Goal: Task Accomplishment & Management: Complete application form

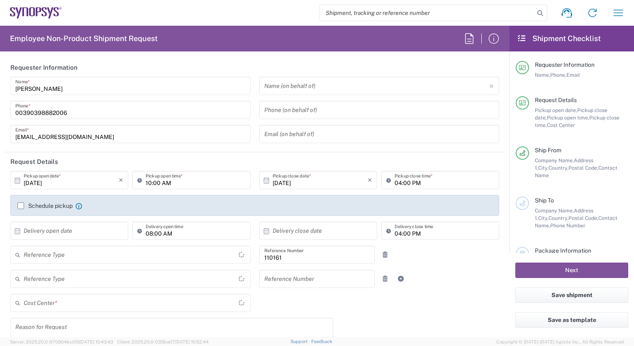
type input "Department"
type input "IT01, FAC, IT01, Agrate Brianza 110161"
type input "Delivered at Place"
type input "[GEOGRAPHIC_DATA]"
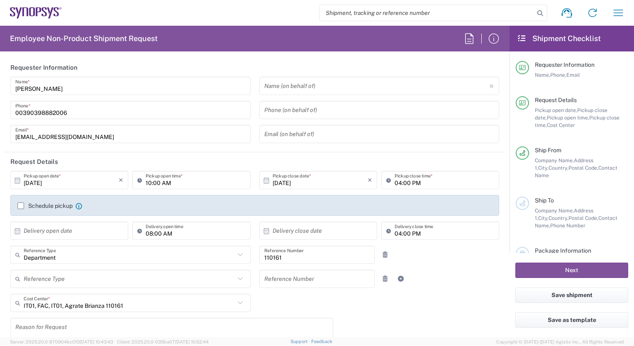
type input "Agrate Brianza IT01"
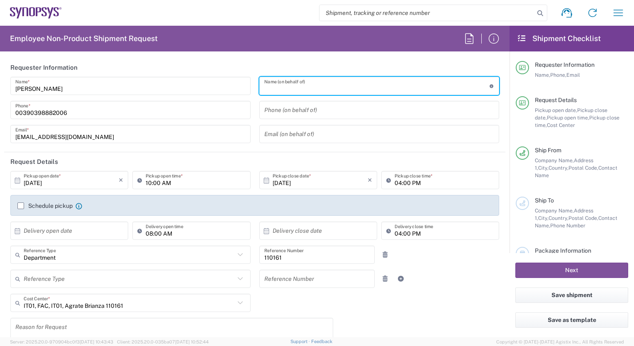
click at [290, 89] on input "text" at bounding box center [376, 86] width 225 height 15
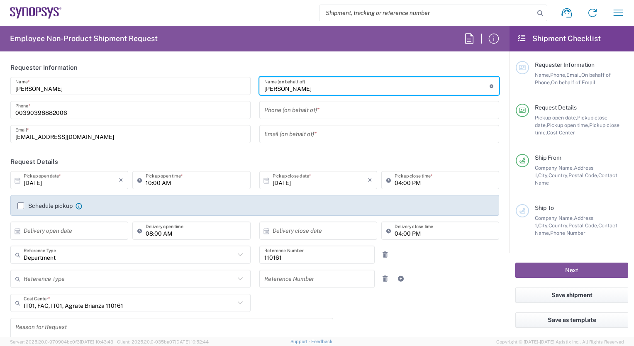
type input "[PERSON_NAME]"
click at [273, 112] on input "tel" at bounding box center [379, 110] width 230 height 15
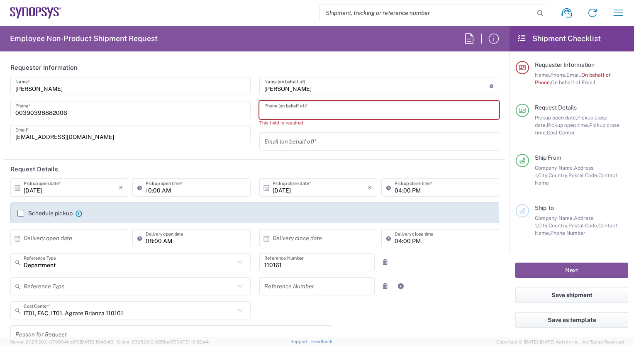
click at [264, 110] on input "tel" at bounding box center [379, 110] width 230 height 15
paste input "39.340.6834527"
click at [267, 113] on input "39.340.6834527" at bounding box center [379, 110] width 230 height 15
click at [279, 113] on input "39340.6834527" at bounding box center [379, 110] width 230 height 15
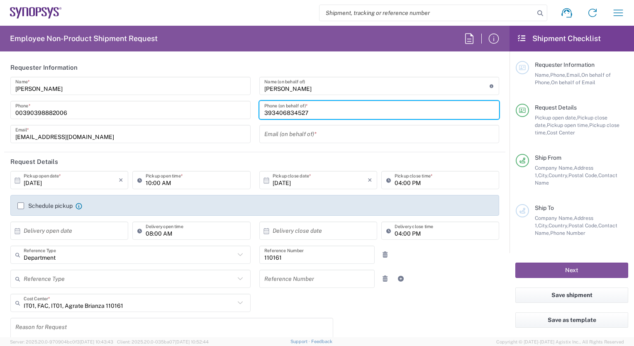
type input "393406834527"
click at [266, 135] on input "text" at bounding box center [379, 134] width 230 height 15
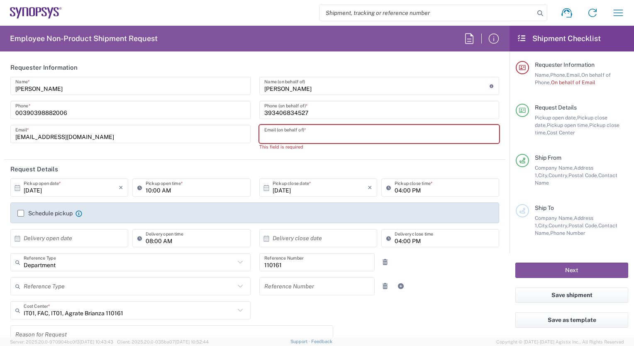
paste input "[EMAIL_ADDRESS][DOMAIN_NAME]"
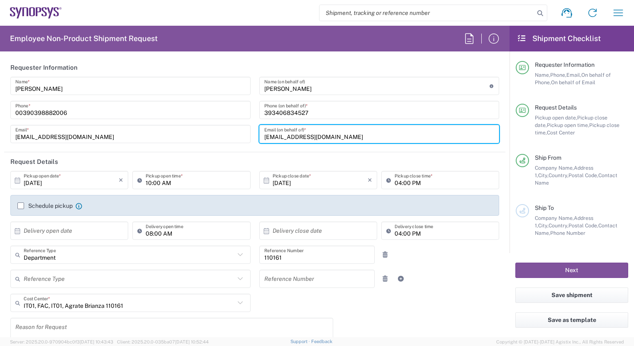
type input "[EMAIL_ADDRESS][DOMAIN_NAME]"
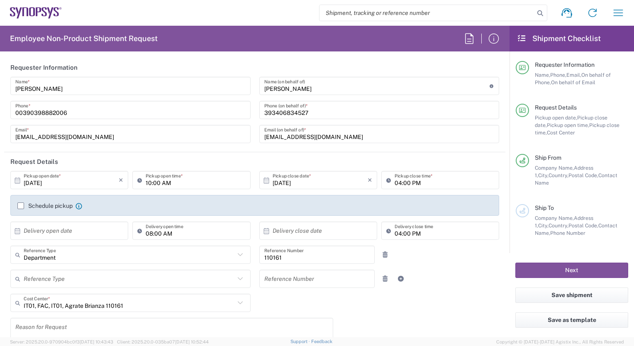
click at [17, 181] on icon at bounding box center [17, 180] width 7 height 7
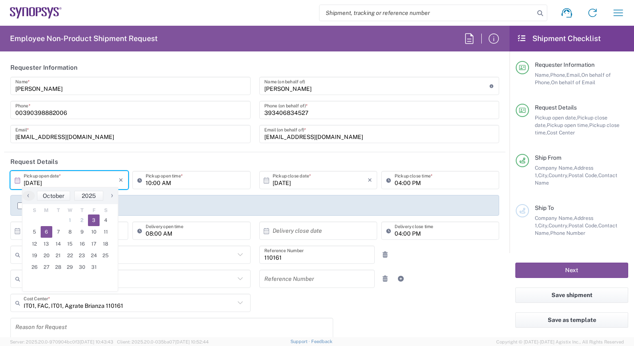
click at [43, 231] on span "6" at bounding box center [47, 232] width 12 height 12
type input "[DATE]"
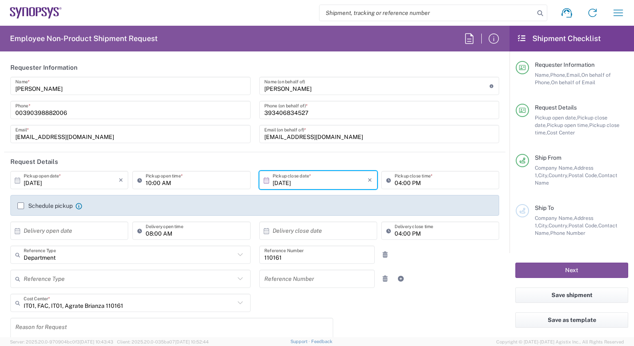
click at [20, 205] on label "Schedule pickup" at bounding box center [44, 205] width 55 height 7
click at [21, 206] on input "Schedule pickup" at bounding box center [21, 206] width 0 height 0
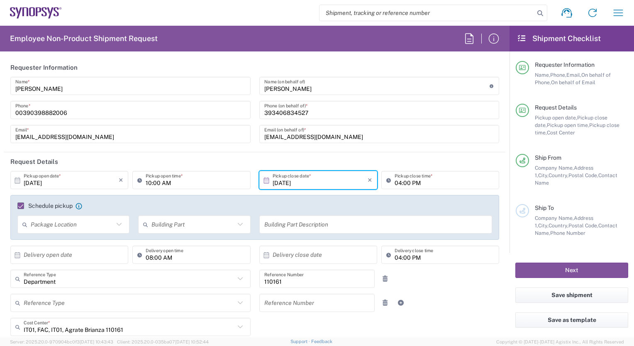
click at [16, 254] on icon at bounding box center [17, 254] width 7 height 7
click at [56, 304] on span "7" at bounding box center [58, 306] width 12 height 12
type input "[DATE]"
click at [146, 257] on input "08:00 AM" at bounding box center [196, 255] width 100 height 15
type input "11:00 AM"
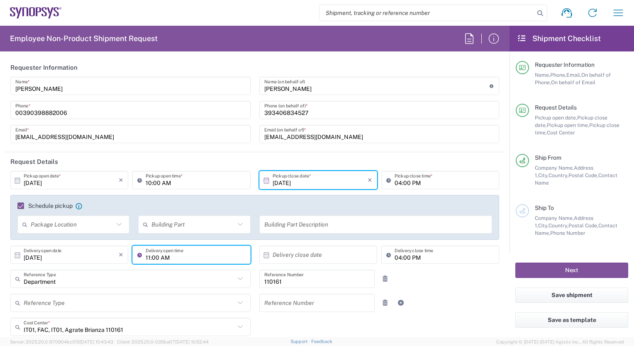
click at [263, 255] on icon at bounding box center [266, 254] width 7 height 7
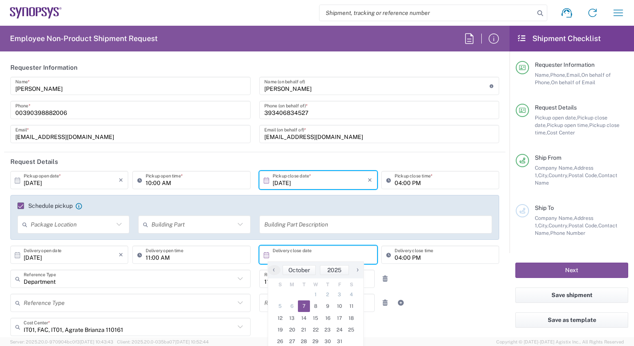
click at [302, 303] on span "7" at bounding box center [304, 306] width 12 height 12
type input "[DATE]"
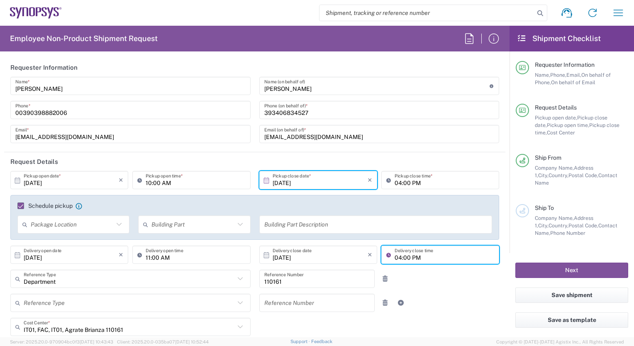
click at [394, 256] on input "04:00 PM" at bounding box center [444, 255] width 100 height 15
type input "03:00 PM"
click at [235, 326] on icon at bounding box center [240, 326] width 11 height 11
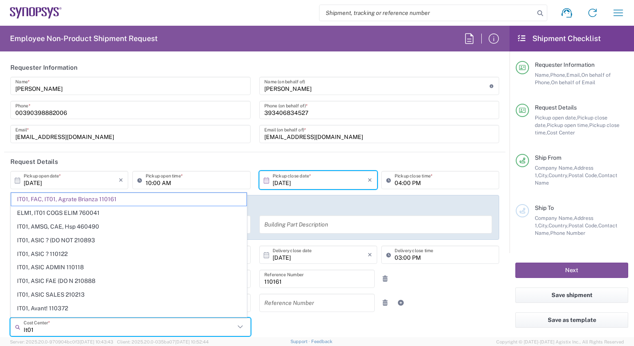
type input "It01"
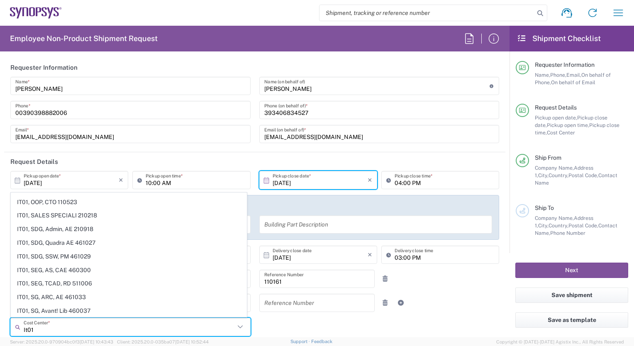
scroll to position [531, 0]
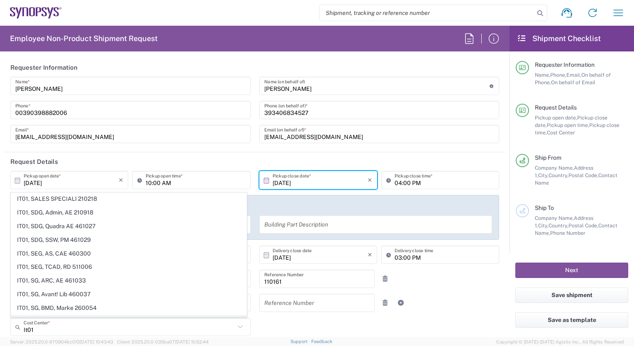
click at [67, 315] on span "IT01, SG, IPDIG DWL 511169" at bounding box center [128, 321] width 235 height 13
type input "511169"
type input "IT01, SG, IPDIG DWL 511169"
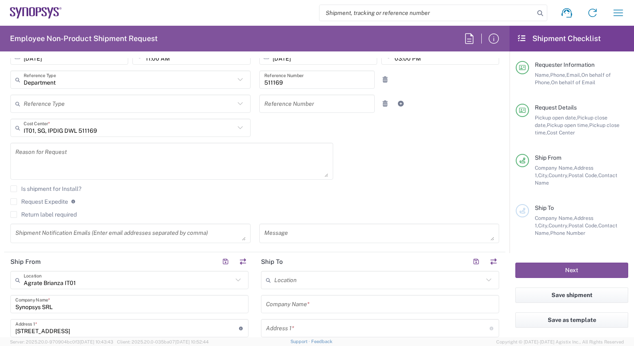
scroll to position [238, 0]
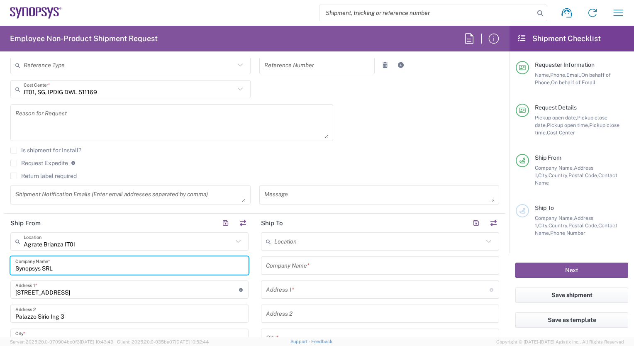
click at [54, 264] on input "Synopsys SRL" at bounding box center [129, 265] width 228 height 15
type input "L"
type input "[PERSON_NAME]"
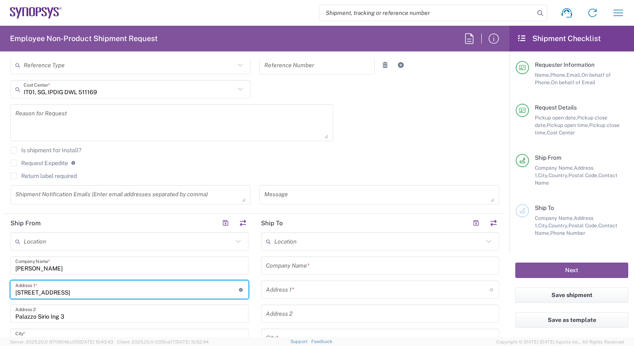
drag, startPoint x: 66, startPoint y: 286, endPoint x: 12, endPoint y: 288, distance: 54.4
click at [12, 288] on div "Viale Colleoni 11 Address 1 * For cross streets use street names with '&' or 'a…" at bounding box center [129, 289] width 238 height 18
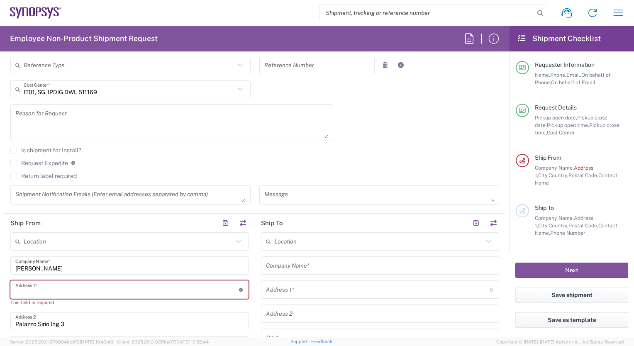
paste input "[STREET_ADDRESS]"
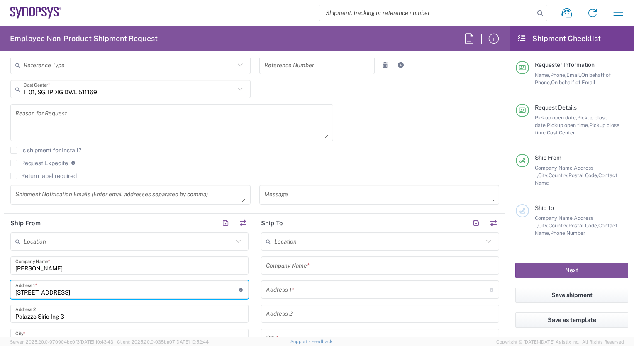
type input "[STREET_ADDRESS]"
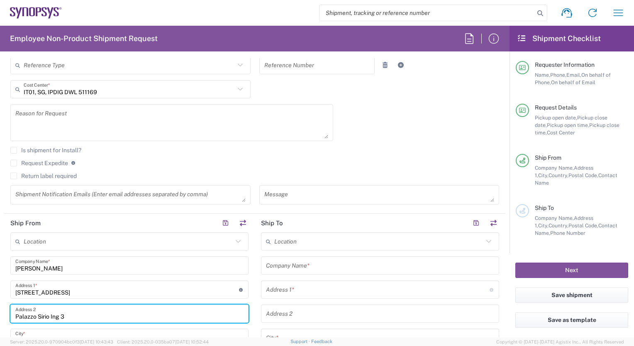
drag, startPoint x: 72, startPoint y: 313, endPoint x: -2, endPoint y: 315, distance: 73.4
click at [0, 315] on html "Shipment request Shipment tracking Employee non-product shipment request My shi…" at bounding box center [317, 173] width 634 height 346
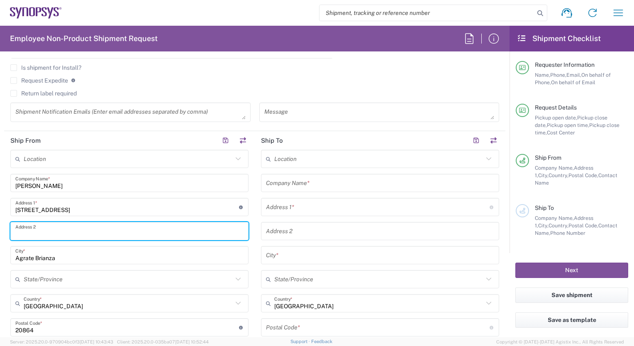
scroll to position [348, 0]
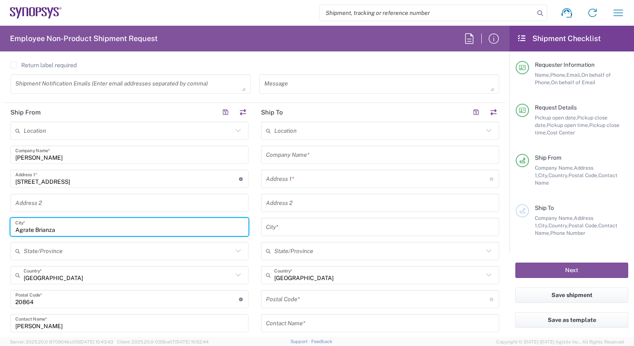
drag, startPoint x: 65, startPoint y: 226, endPoint x: 10, endPoint y: 226, distance: 54.8
click at [10, 226] on div "Agrate Brianza City *" at bounding box center [129, 227] width 238 height 18
type input "[GEOGRAPHIC_DATA]"
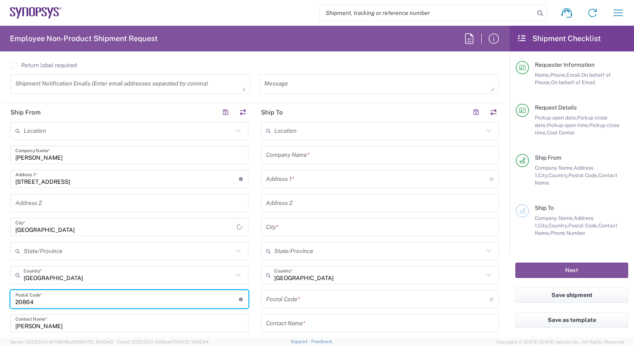
drag, startPoint x: 41, startPoint y: 297, endPoint x: 5, endPoint y: 298, distance: 36.5
click at [5, 298] on main "Location [GEOGRAPHIC_DATA] DE04 Agrate Brianza IT01 [GEOGRAPHIC_DATA] DE02 [GEO…" at bounding box center [129, 273] width 251 height 302
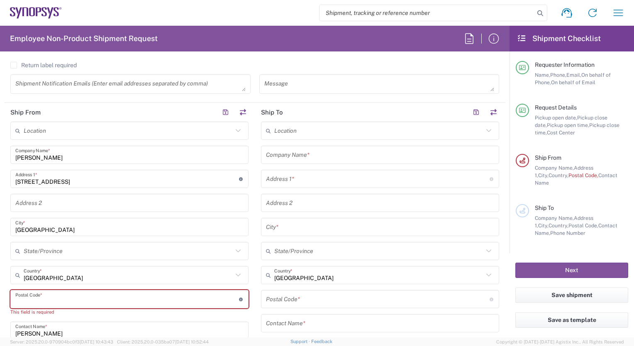
click at [19, 294] on input "undefined" at bounding box center [127, 299] width 224 height 15
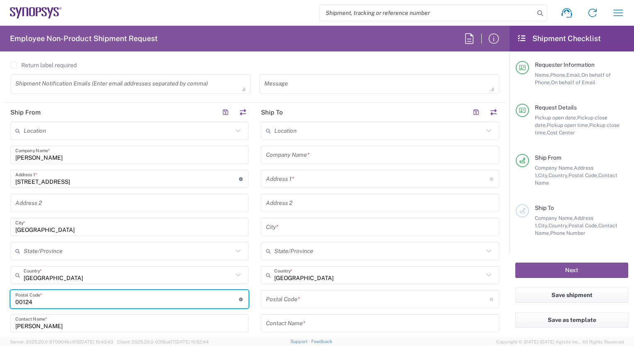
type input "00124"
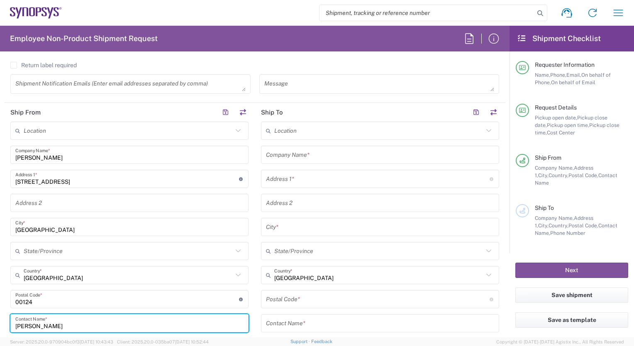
drag, startPoint x: 54, startPoint y: 326, endPoint x: 15, endPoint y: 326, distance: 38.2
click at [15, 326] on input "[PERSON_NAME]" at bounding box center [129, 323] width 228 height 15
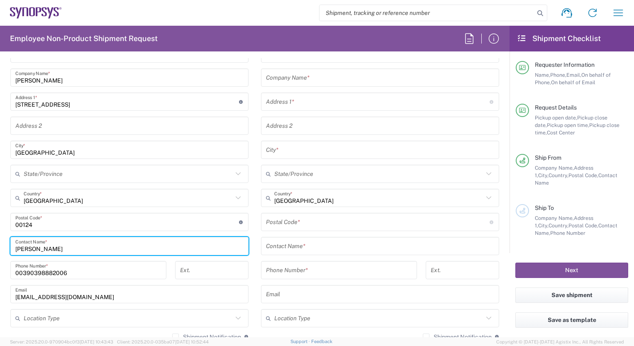
scroll to position [437, 0]
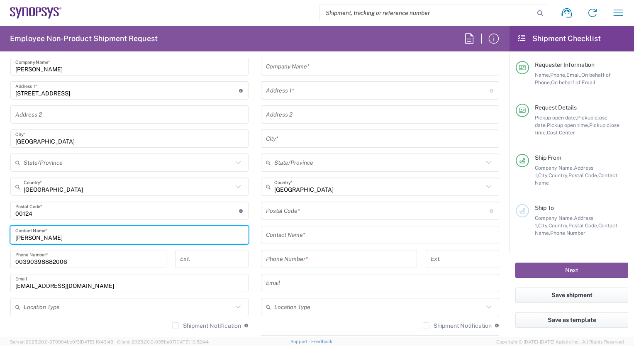
type input "[PERSON_NAME]"
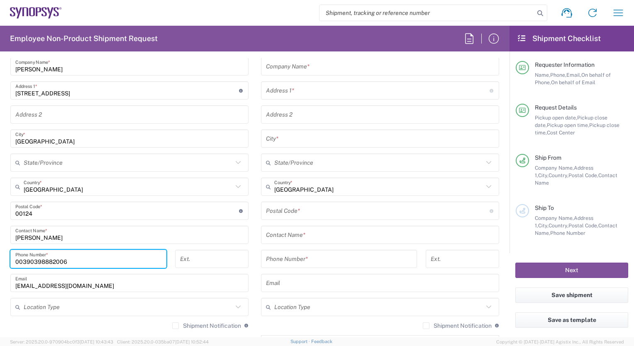
drag, startPoint x: 80, startPoint y: 260, endPoint x: 3, endPoint y: 261, distance: 77.2
click at [3, 261] on form "Requester Information [PERSON_NAME] Name * [PHONE_NUMBER] Phone * [PERSON_NAME]…" at bounding box center [254, 197] width 509 height 279
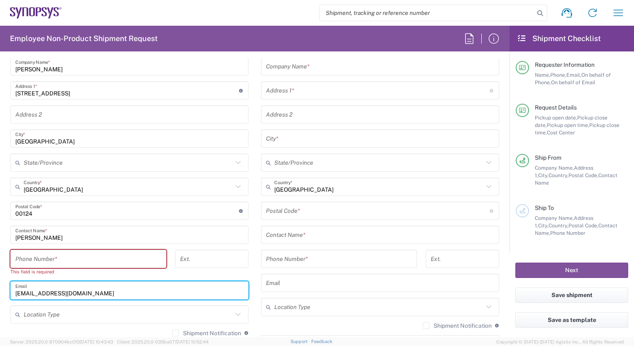
drag, startPoint x: 83, startPoint y: 290, endPoint x: 0, endPoint y: 289, distance: 83.0
click at [0, 289] on html "Shipment request Shipment tracking Employee non-product shipment request My shi…" at bounding box center [317, 173] width 634 height 346
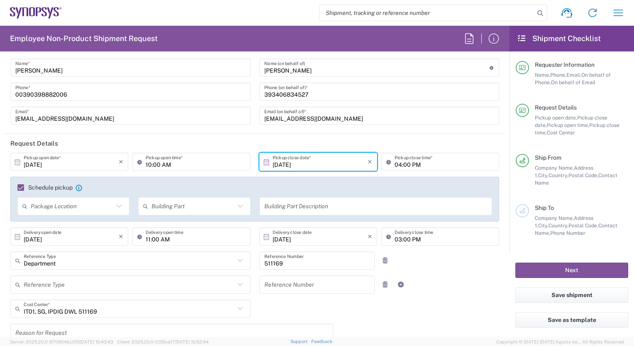
scroll to position [0, 0]
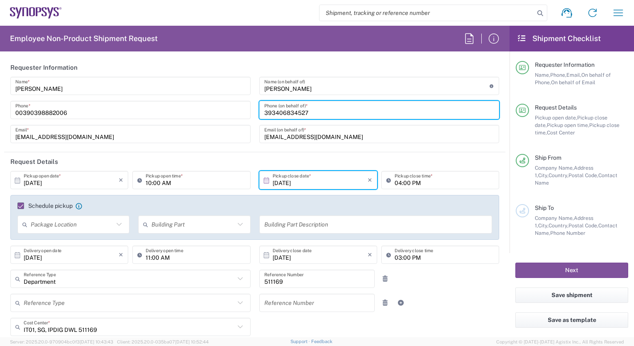
drag, startPoint x: 326, startPoint y: 107, endPoint x: 249, endPoint y: 112, distance: 77.7
click at [249, 112] on div "[PERSON_NAME] Name * [PHONE_NUMBER] Phone * [PERSON_NAME][EMAIL_ADDRESS][DOMAIN…" at bounding box center [254, 113] width 497 height 72
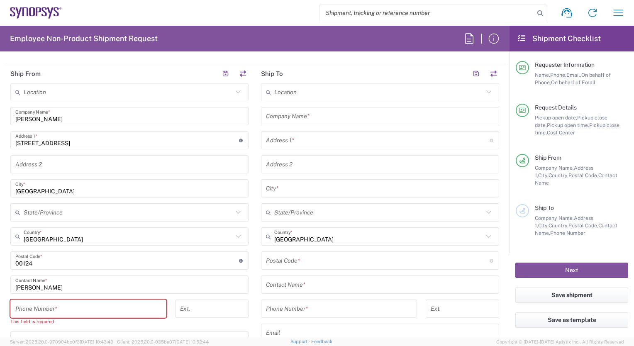
scroll to position [420, 0]
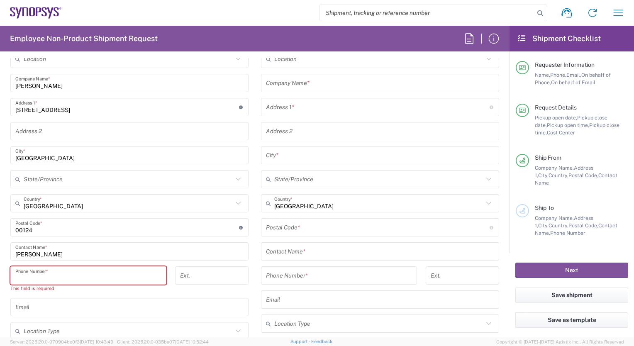
click at [17, 272] on input "tel" at bounding box center [88, 275] width 146 height 15
paste input "393406834527"
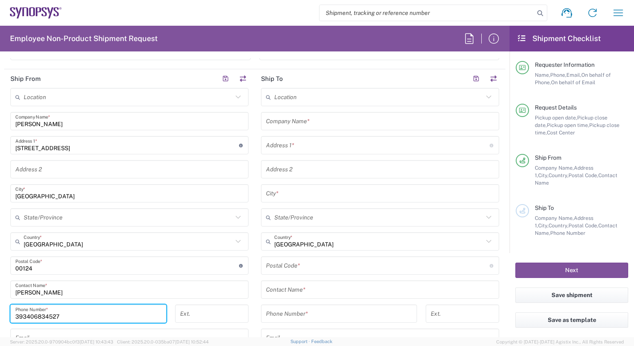
scroll to position [379, 0]
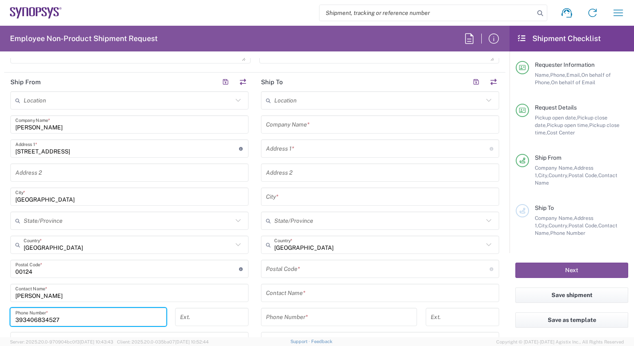
type input "393406834527"
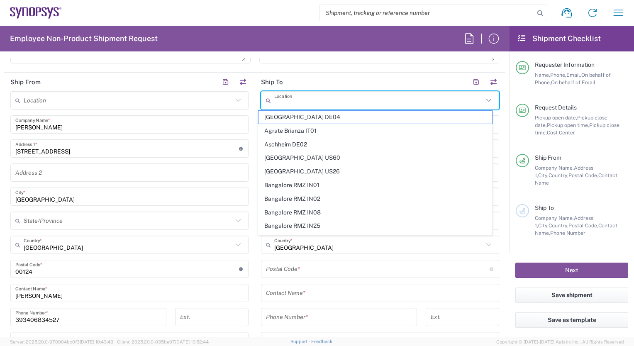
click at [289, 98] on input "text" at bounding box center [378, 100] width 209 height 15
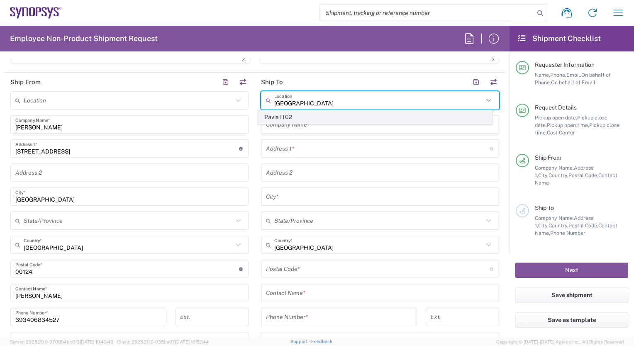
click at [281, 117] on span "Pavia IT02" at bounding box center [374, 117] width 233 height 13
type input "Pavia IT02"
type input "Synopsys SRL"
type input "[STREET_ADDRESS]"
type input "[GEOGRAPHIC_DATA]"
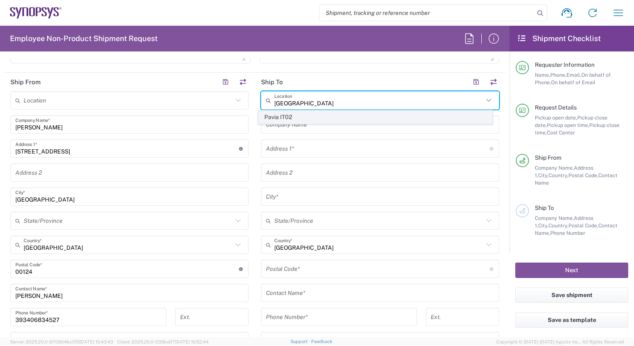
type input "27100"
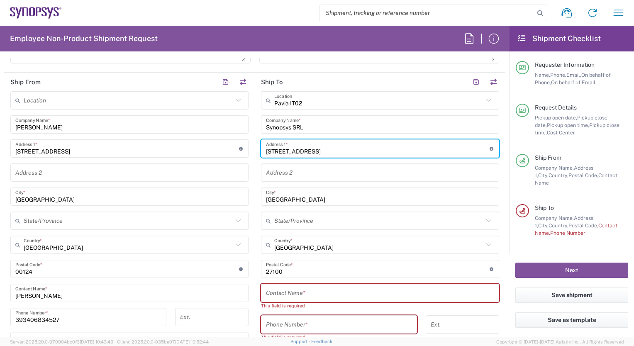
click at [327, 150] on input "[STREET_ADDRESS]" at bounding box center [378, 148] width 224 height 15
type input "[STREET_ADDRESS]"
click at [279, 294] on input "text" at bounding box center [380, 293] width 228 height 15
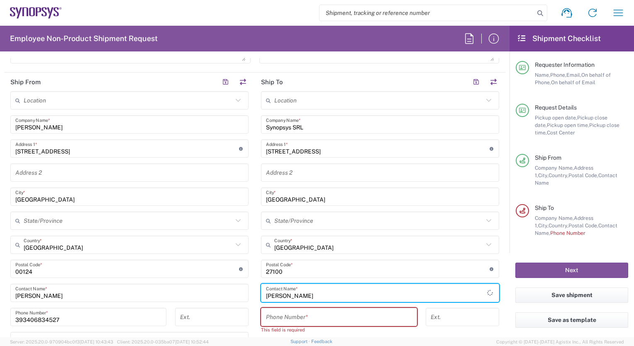
type input "[PERSON_NAME]"
click at [278, 318] on input "tel" at bounding box center [339, 317] width 146 height 15
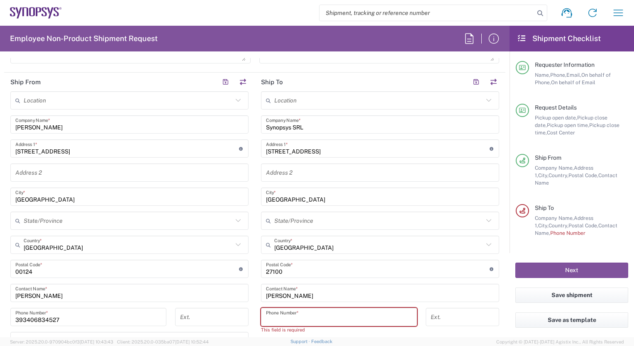
paste input "3897818660"
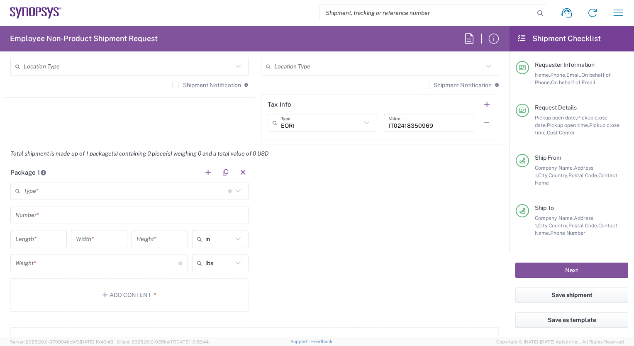
scroll to position [683, 0]
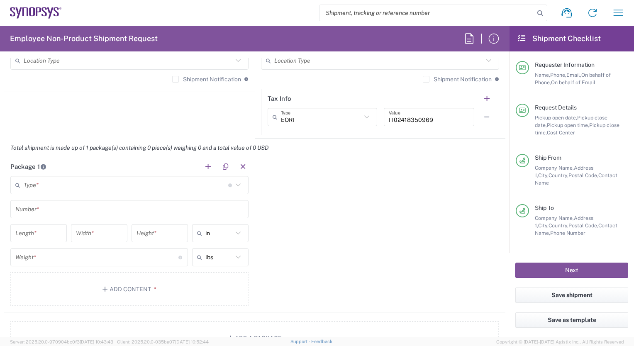
type input "3897818660"
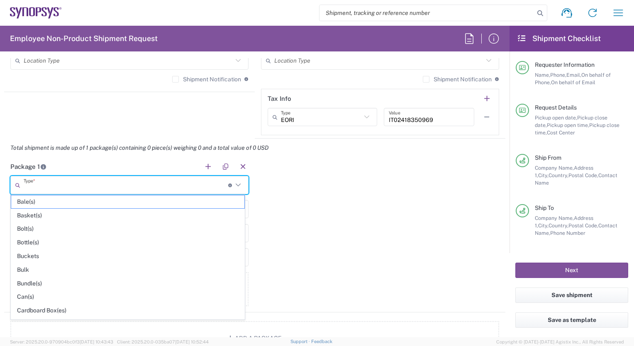
click at [27, 182] on input "text" at bounding box center [126, 185] width 205 height 15
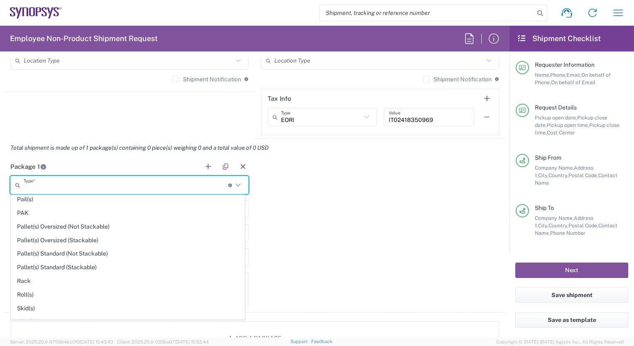
scroll to position [386, 0]
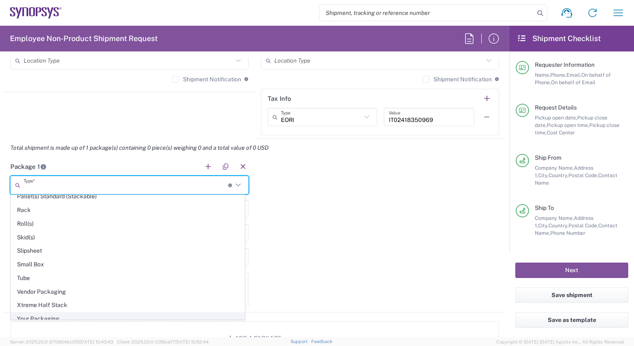
click at [171, 313] on span "Your Packaging" at bounding box center [127, 318] width 233 height 13
type input "Your Packaging"
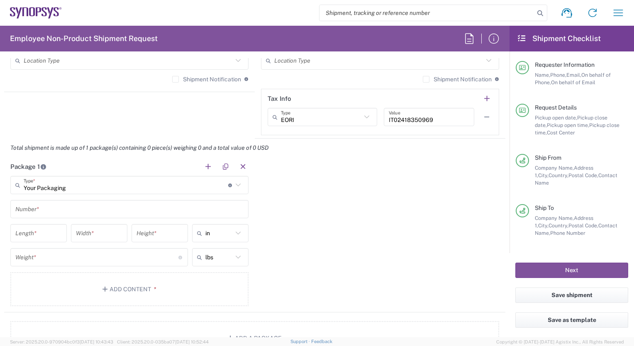
click at [85, 202] on input "text" at bounding box center [129, 209] width 228 height 15
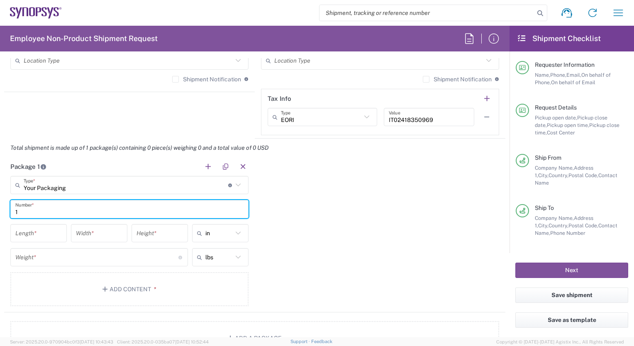
type input "1"
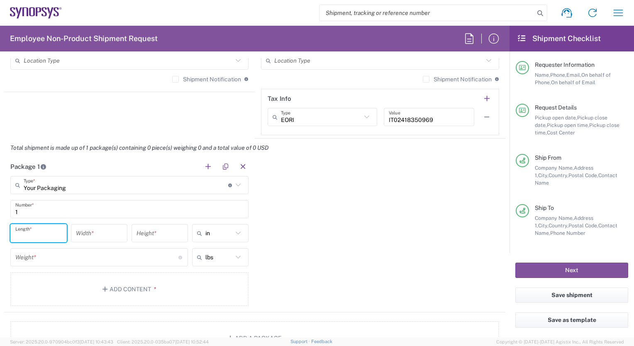
click at [53, 231] on input "number" at bounding box center [38, 233] width 46 height 15
click at [236, 231] on icon at bounding box center [238, 232] width 5 height 3
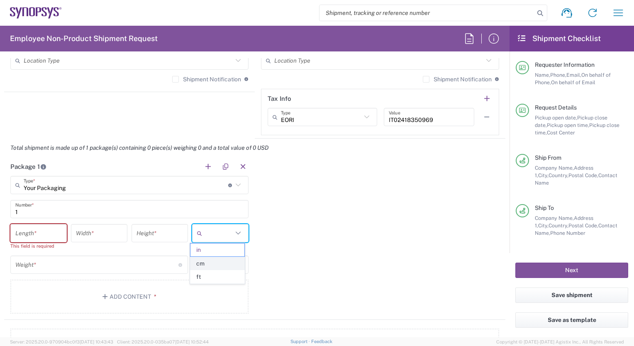
click at [223, 261] on span "cm" at bounding box center [217, 263] width 54 height 13
type input "cm"
click at [56, 231] on input "number" at bounding box center [38, 233] width 46 height 15
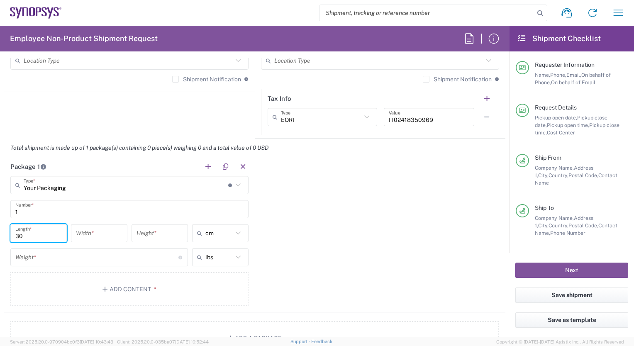
type input "30"
type input "20"
type input "30"
click at [237, 257] on icon at bounding box center [238, 257] width 11 height 11
click at [231, 285] on span "kgs" at bounding box center [217, 287] width 54 height 13
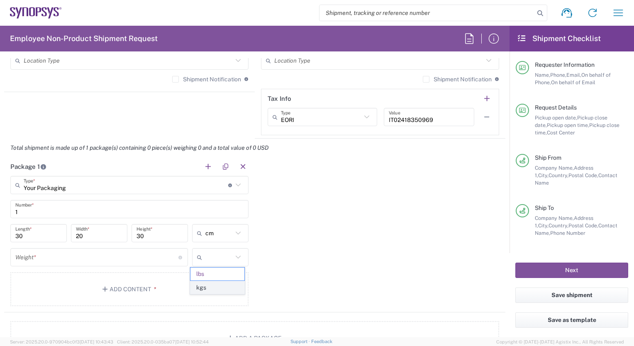
type input "kgs"
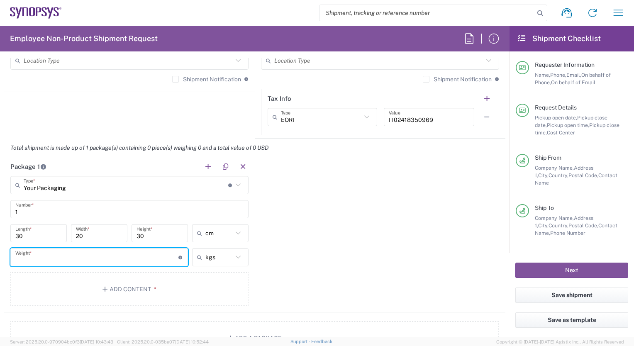
click at [97, 258] on input "number" at bounding box center [96, 257] width 163 height 15
type input "3"
click at [134, 287] on button "Add Content *" at bounding box center [129, 289] width 238 height 34
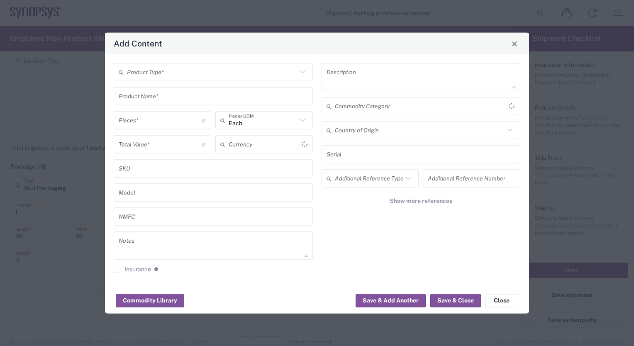
type input "US Dollar"
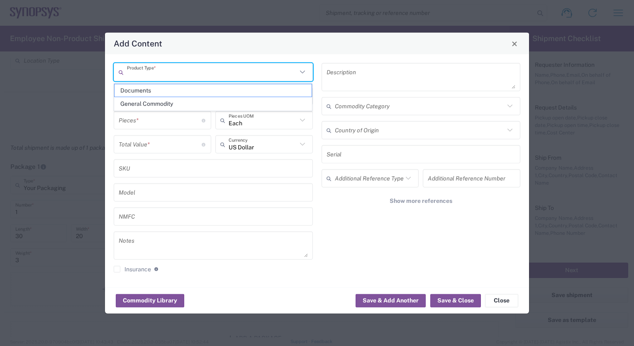
click at [164, 73] on input "text" at bounding box center [212, 72] width 170 height 15
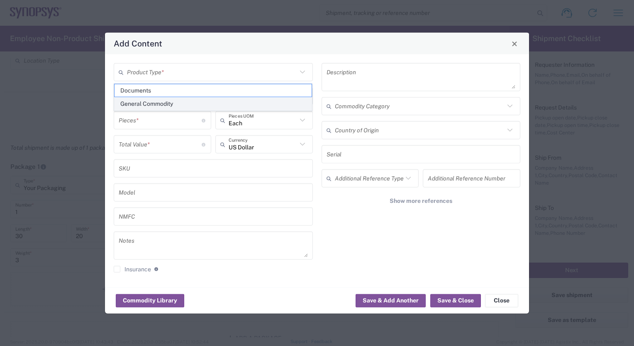
click at [165, 106] on span "General Commodity" at bounding box center [212, 103] width 197 height 13
type input "General Commodity"
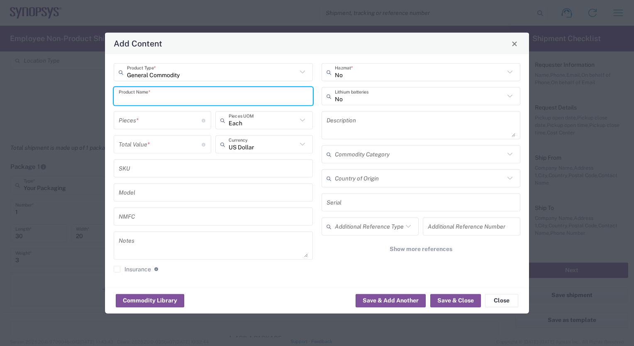
paste input "Precision 5570"
type input "Precision 5570"
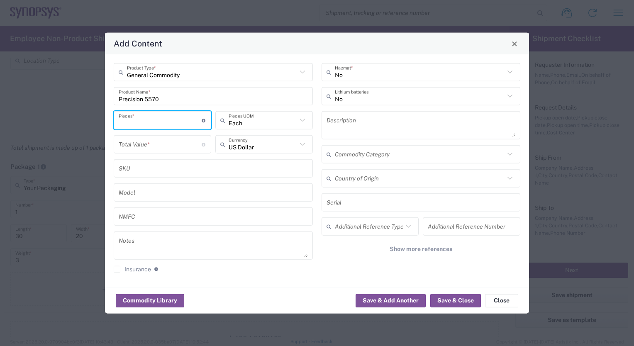
click at [132, 120] on input "number" at bounding box center [160, 120] width 83 height 15
type input "1"
click at [302, 142] on icon at bounding box center [302, 144] width 11 height 11
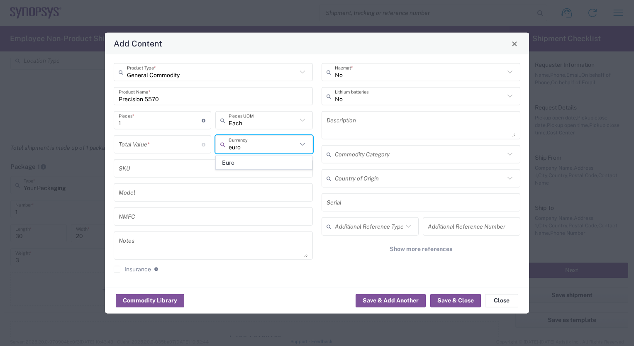
type input "euro"
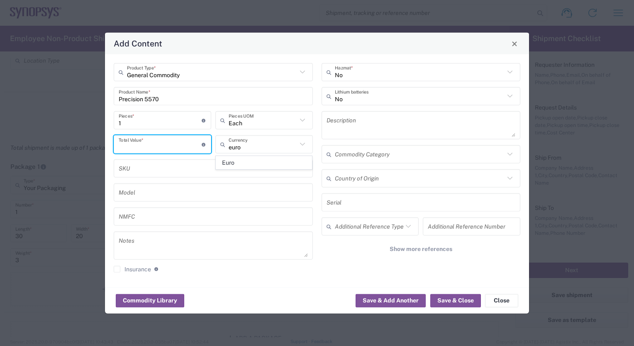
click at [144, 145] on input "number" at bounding box center [160, 144] width 83 height 15
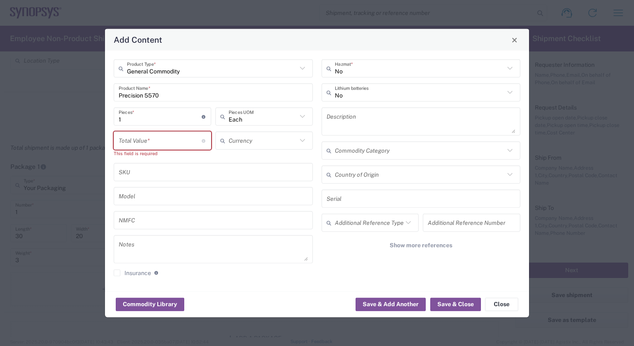
click at [131, 142] on input "number" at bounding box center [160, 140] width 83 height 15
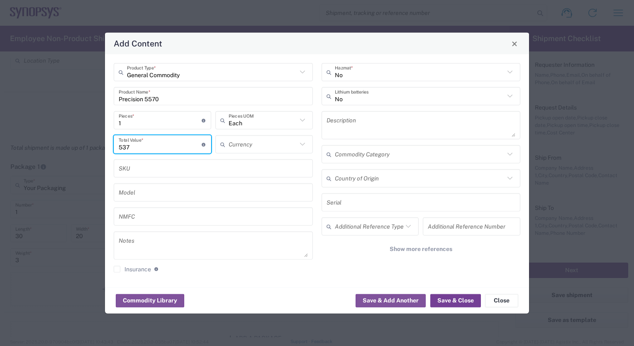
type input "537"
click at [449, 300] on button "Save & Close" at bounding box center [455, 300] width 51 height 13
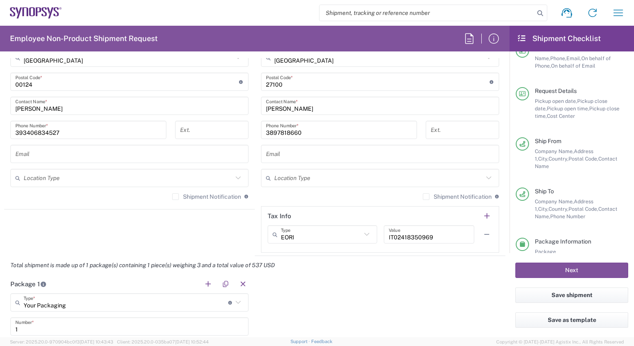
scroll to position [43, 0]
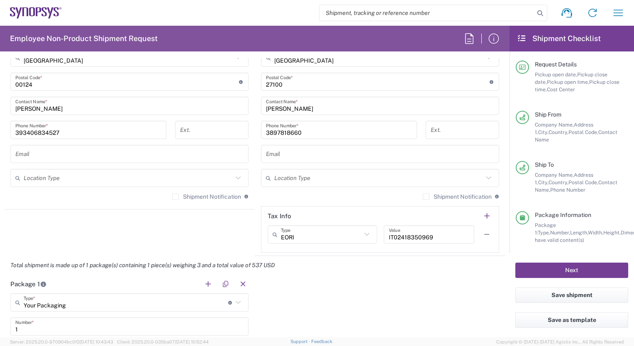
click at [578, 268] on button "Next" at bounding box center [571, 270] width 113 height 15
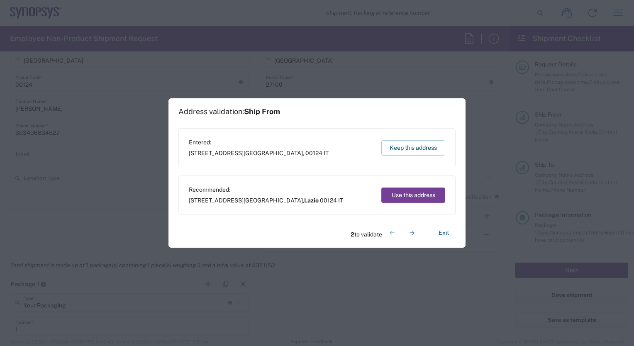
click at [431, 193] on button "Use this address" at bounding box center [413, 195] width 64 height 15
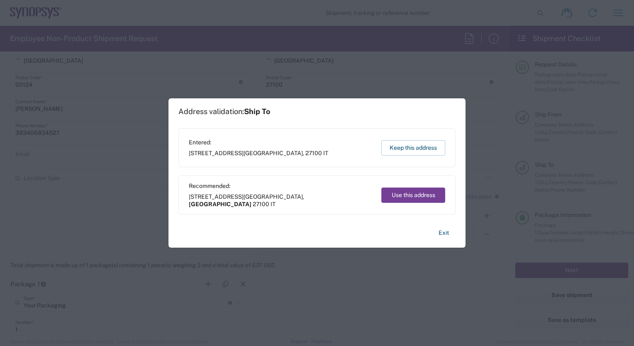
click at [431, 193] on button "Use this address" at bounding box center [413, 195] width 64 height 15
type input "Lazio"
type input "[GEOGRAPHIC_DATA]"
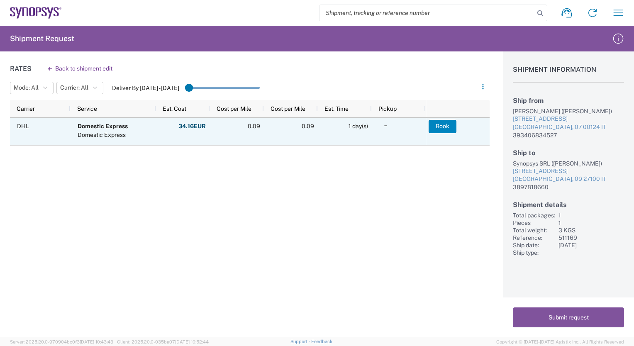
click at [441, 123] on button "Book" at bounding box center [443, 126] width 28 height 13
